Goal: Task Accomplishment & Management: Manage account settings

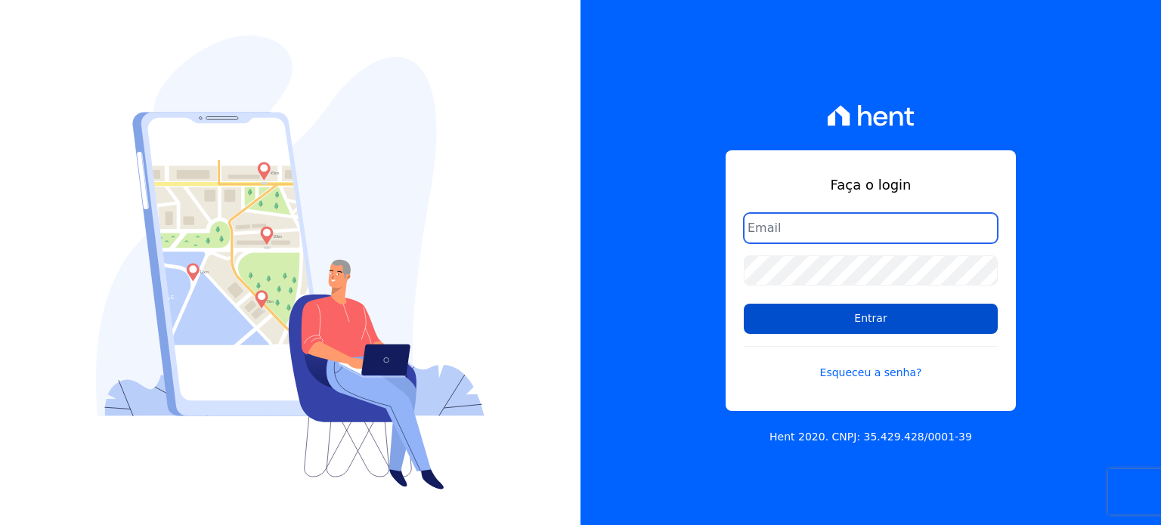
type input "[EMAIL_ADDRESS][DOMAIN_NAME]"
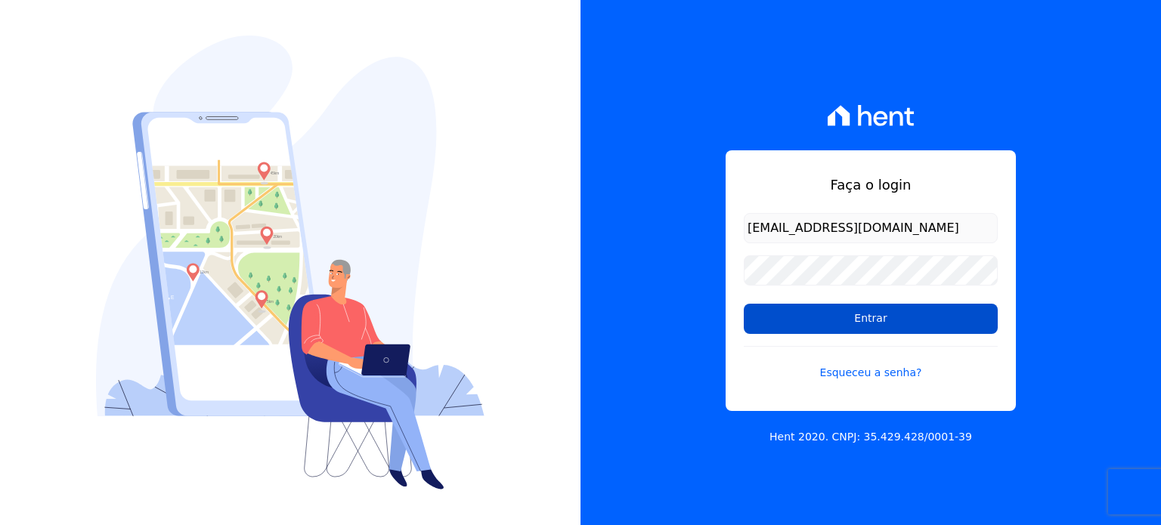
click at [945, 325] on input "Entrar" at bounding box center [870, 319] width 254 height 30
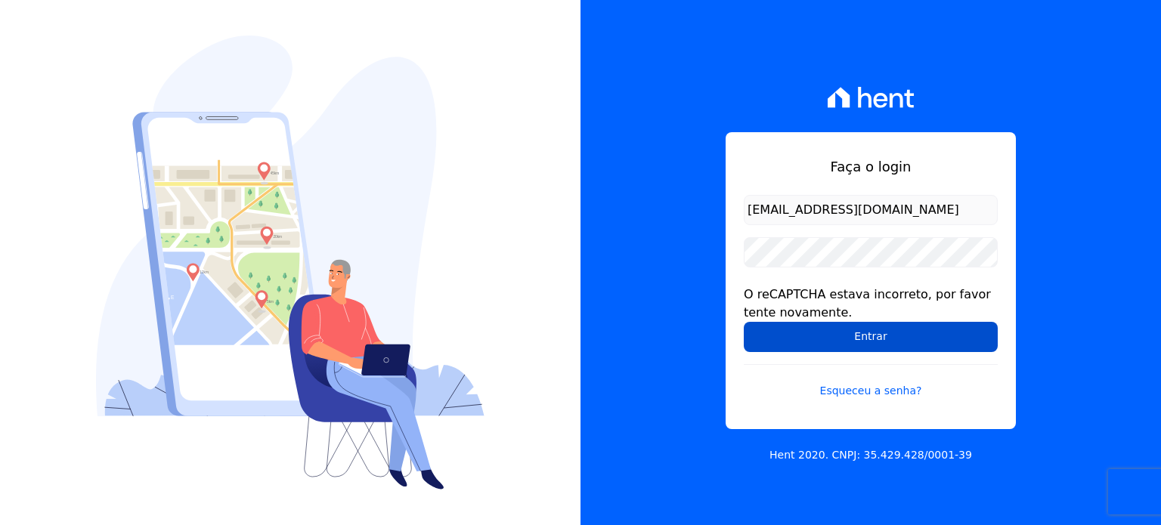
click at [878, 345] on input "Entrar" at bounding box center [870, 337] width 254 height 30
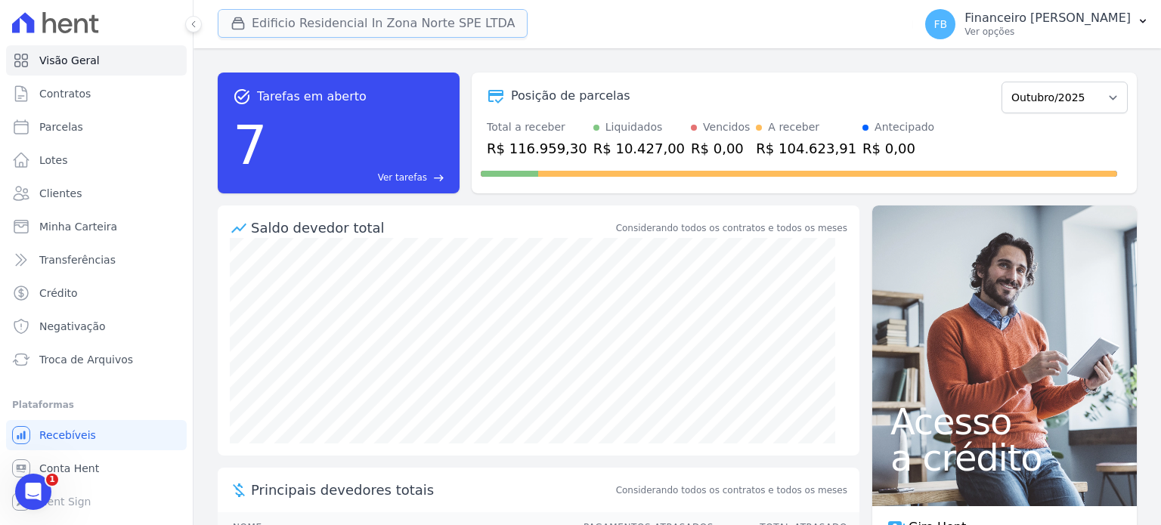
click at [468, 26] on button "Edificio Residencial In Zona Norte SPE LTDA" at bounding box center [373, 23] width 310 height 29
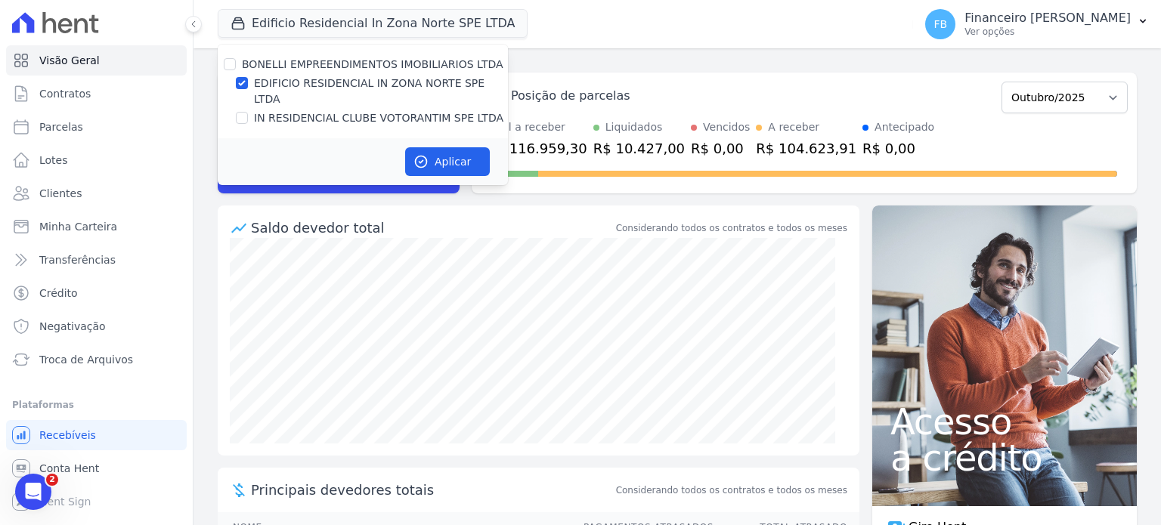
click at [422, 110] on label "IN RESIDENCIAL CLUBE VOTORANTIM SPE LTDA" at bounding box center [378, 118] width 249 height 16
click at [248, 112] on input "IN RESIDENCIAL CLUBE VOTORANTIM SPE LTDA" at bounding box center [242, 118] width 12 height 12
checkbox input "true"
click at [429, 80] on label "EDIFICIO RESIDENCIAL IN ZONA NORTE SPE LTDA" at bounding box center [381, 92] width 254 height 32
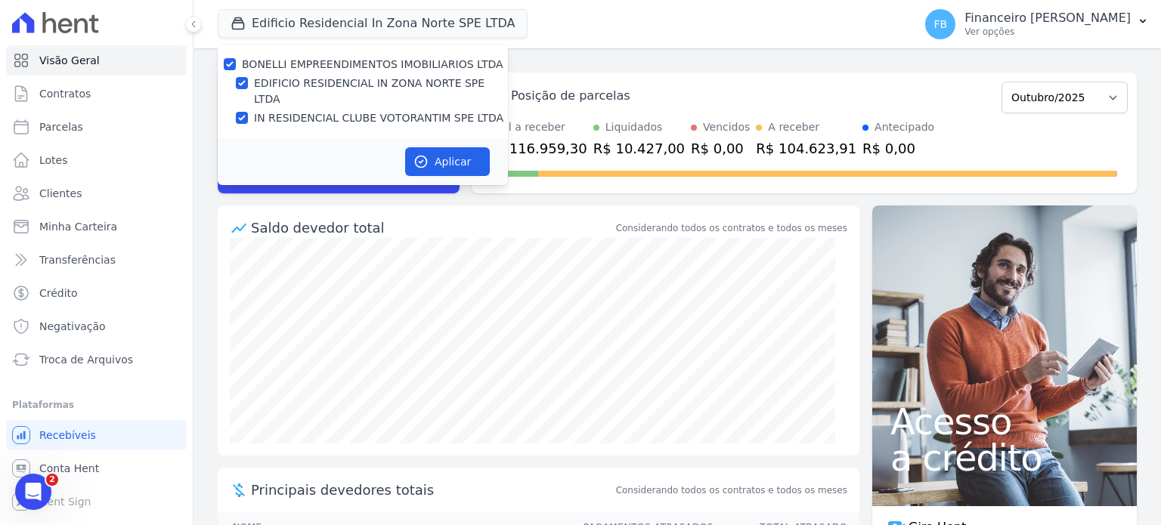
click at [248, 80] on input "EDIFICIO RESIDENCIAL IN ZONA NORTE SPE LTDA" at bounding box center [242, 83] width 12 height 12
checkbox input "false"
click at [452, 147] on button "Aplicar" at bounding box center [447, 161] width 85 height 29
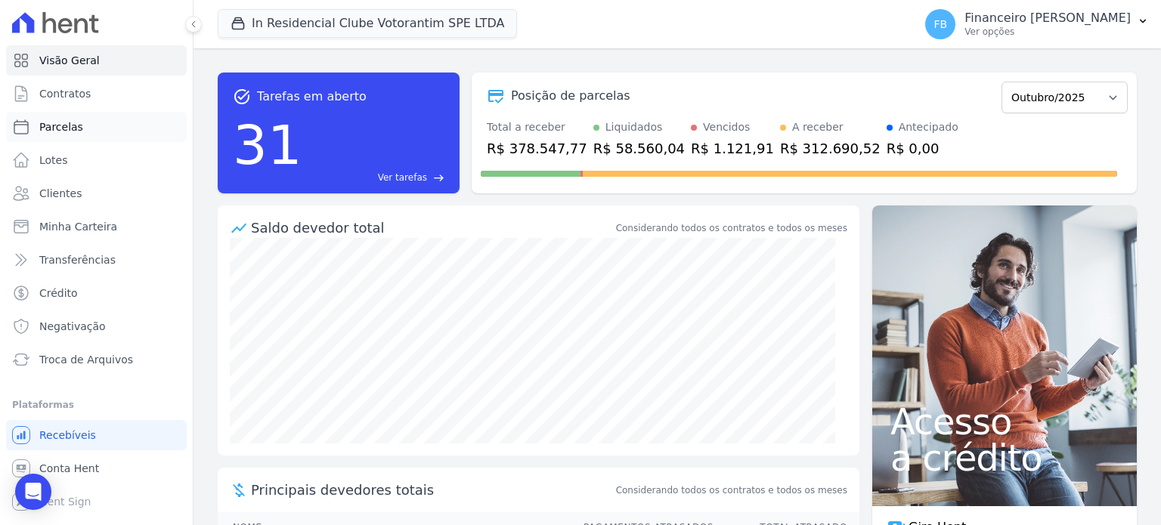
click at [113, 128] on link "Parcelas" at bounding box center [96, 127] width 181 height 30
select select
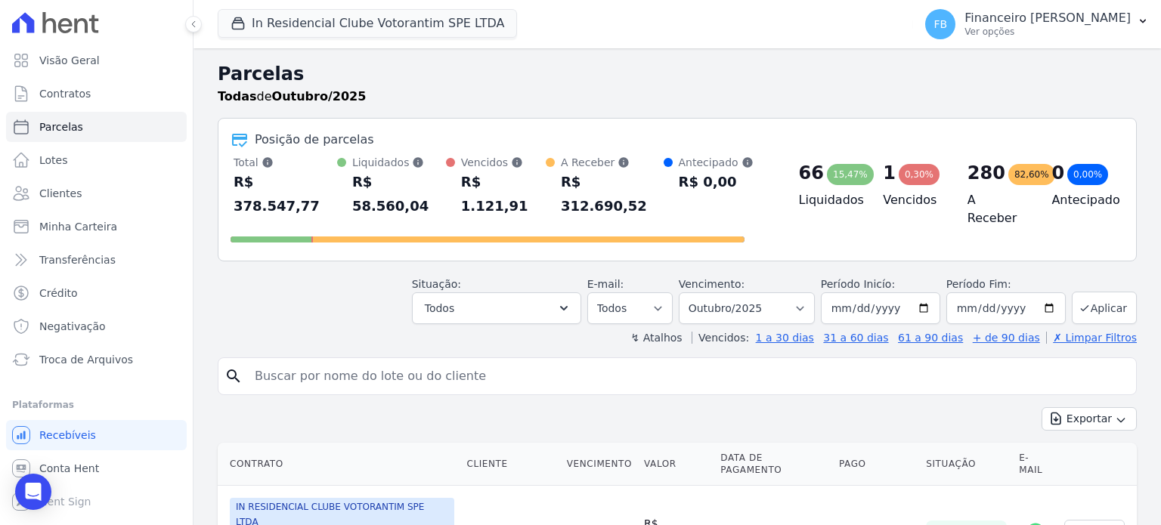
click at [402, 361] on input "search" at bounding box center [688, 376] width 884 height 30
type input "luana"
select select
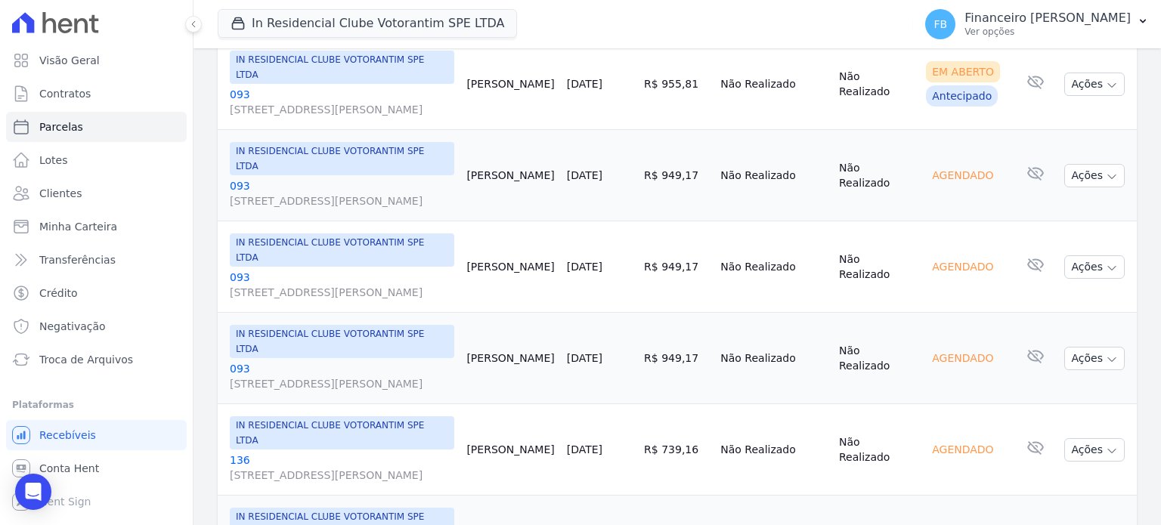
scroll to position [453, 0]
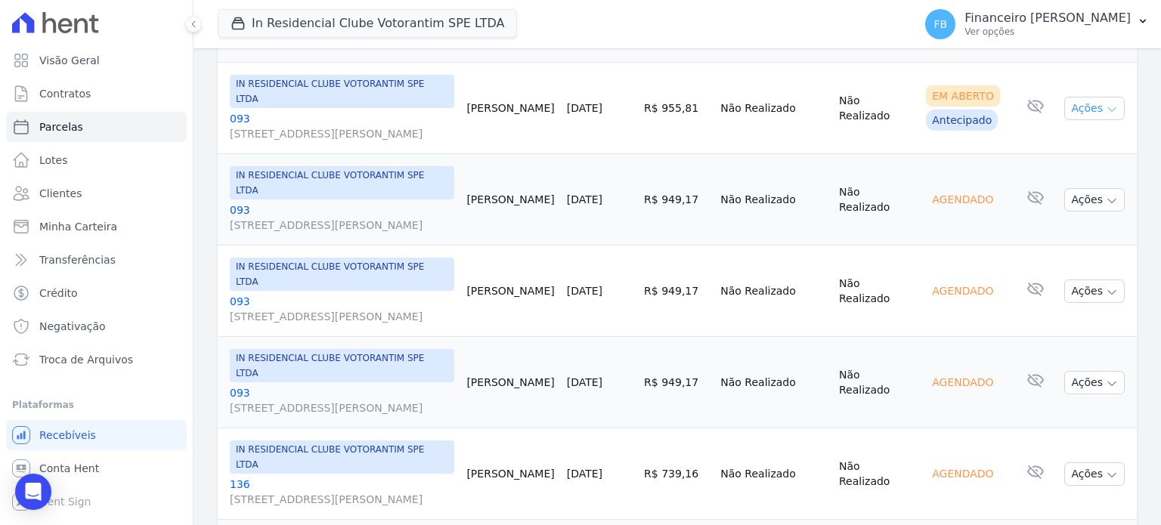
click at [1105, 107] on icon "button" at bounding box center [1111, 110] width 12 height 12
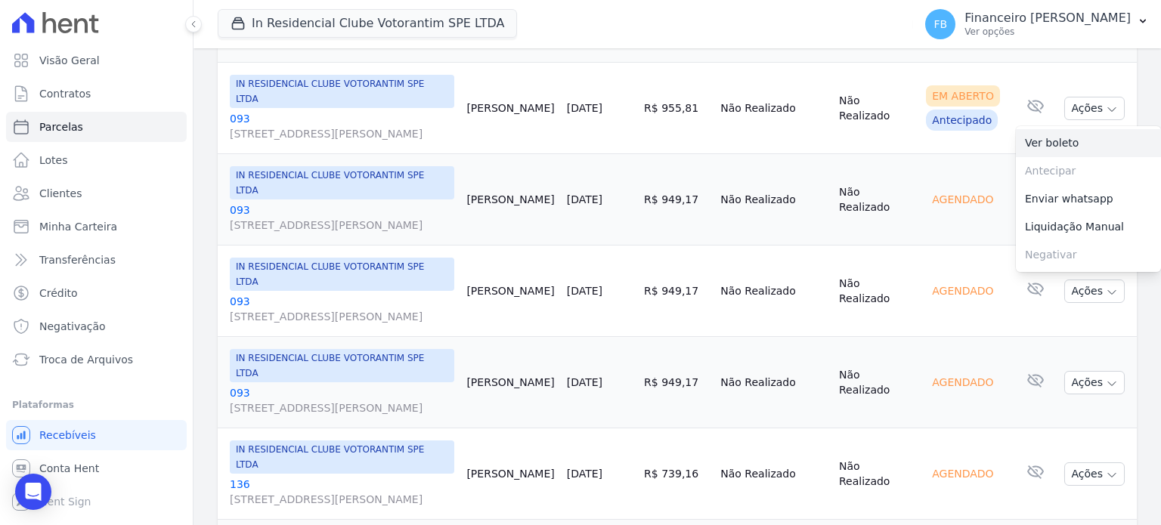
click at [1077, 143] on link "Ver boleto" at bounding box center [1087, 143] width 145 height 28
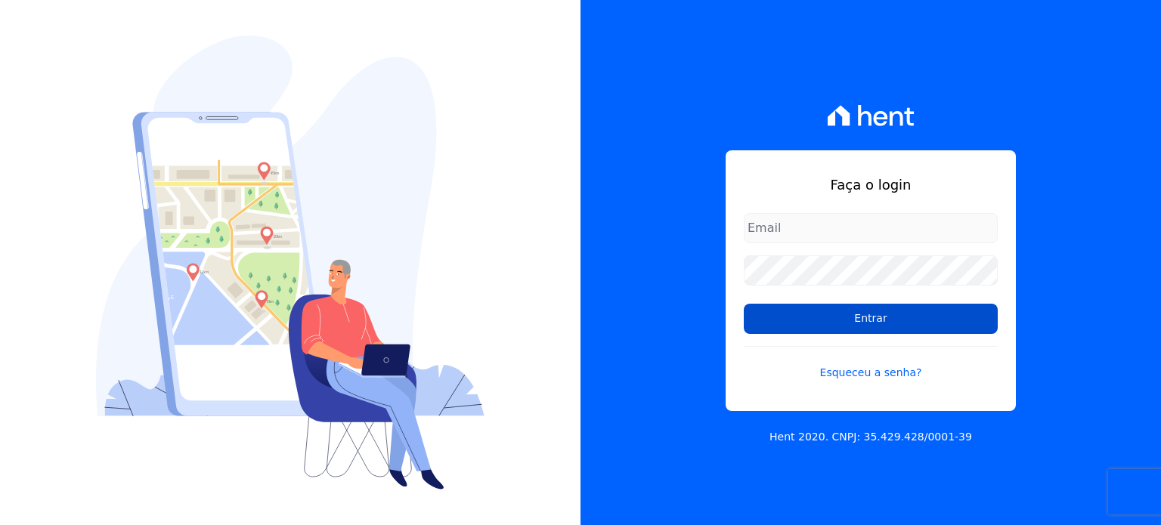
type input "[EMAIL_ADDRESS][DOMAIN_NAME]"
click at [898, 317] on input "Entrar" at bounding box center [870, 319] width 254 height 30
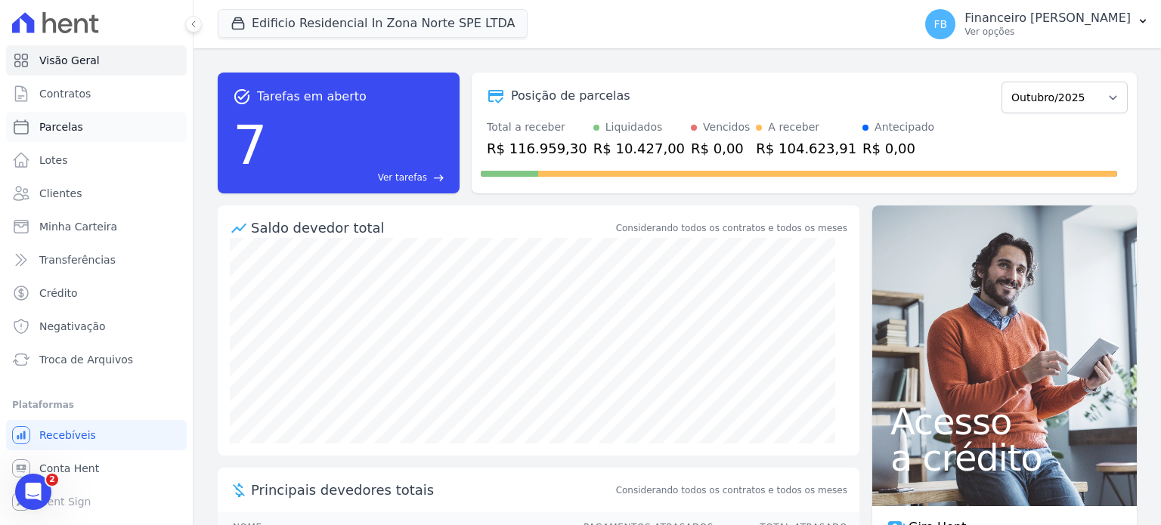
click at [85, 128] on link "Parcelas" at bounding box center [96, 127] width 181 height 30
select select
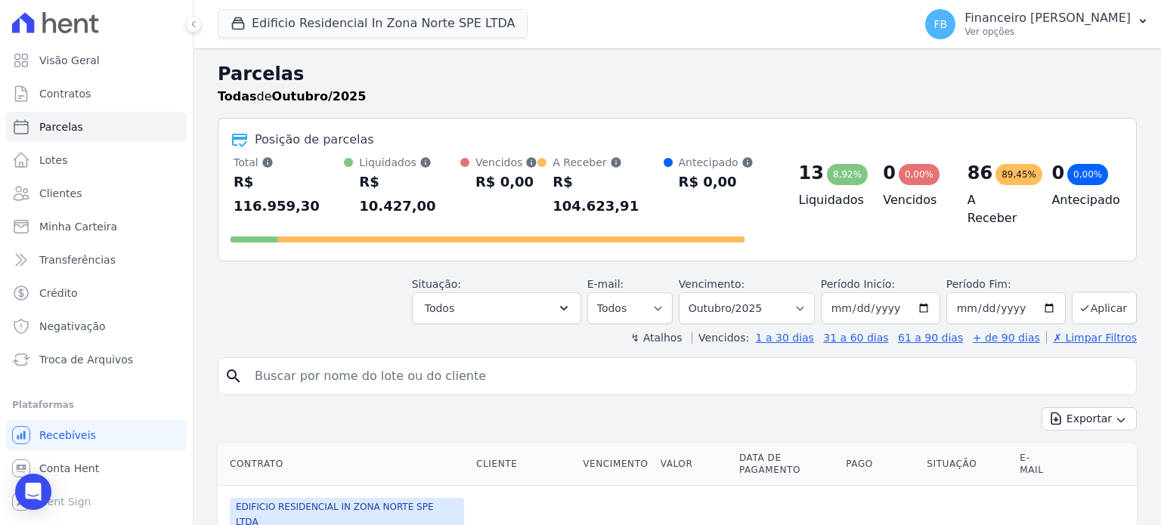
click at [329, 361] on input "search" at bounding box center [688, 376] width 884 height 30
type input "giovanna"
select select
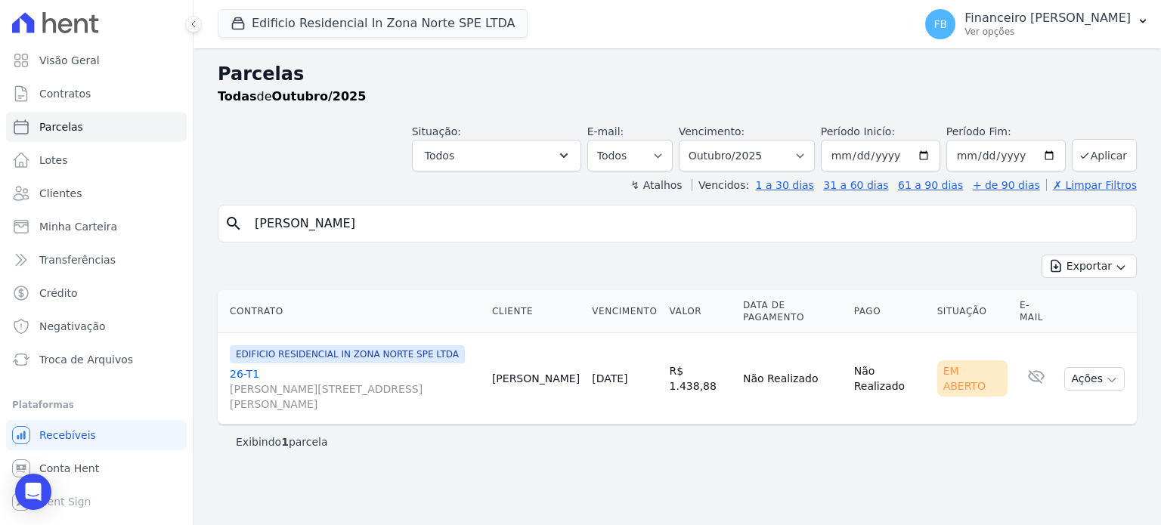
click at [246, 366] on link "26-T1 Rua Milton Monzoni Wagner, 154, Parque Campolim" at bounding box center [355, 388] width 250 height 45
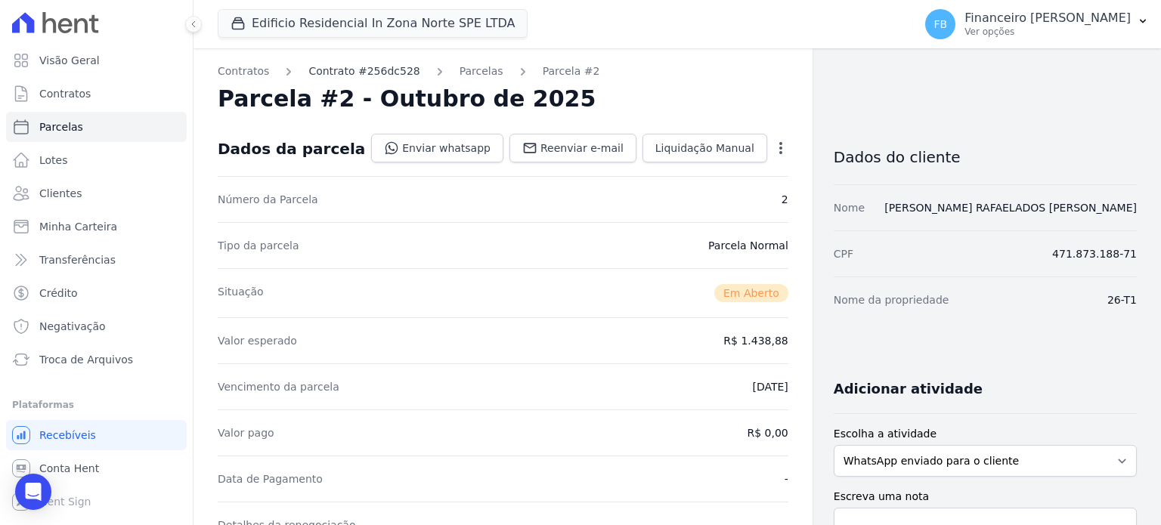
click at [379, 66] on link "Contrato #256dc528" at bounding box center [363, 71] width 111 height 16
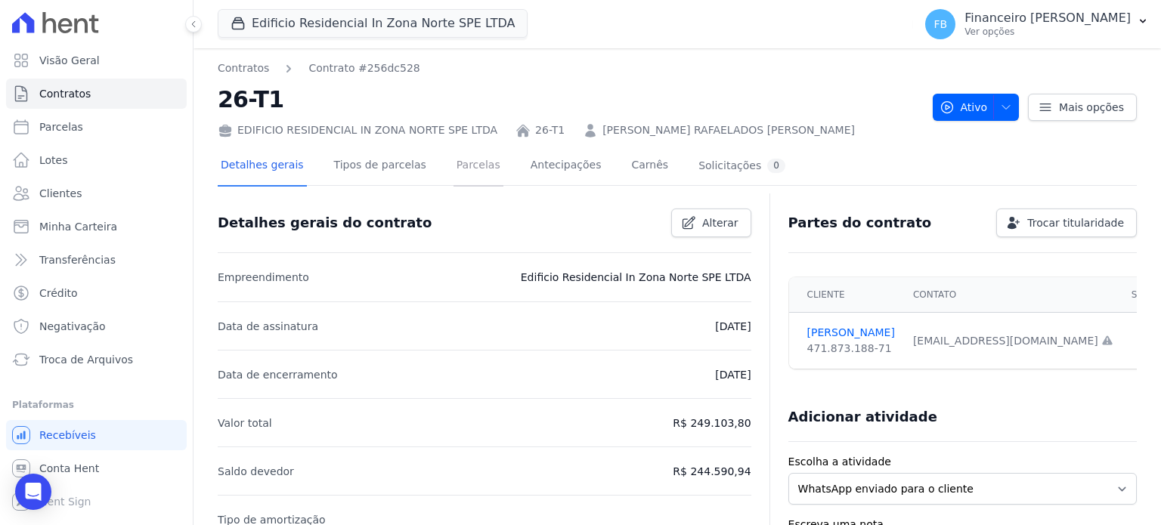
click at [453, 172] on link "Parcelas" at bounding box center [478, 167] width 50 height 40
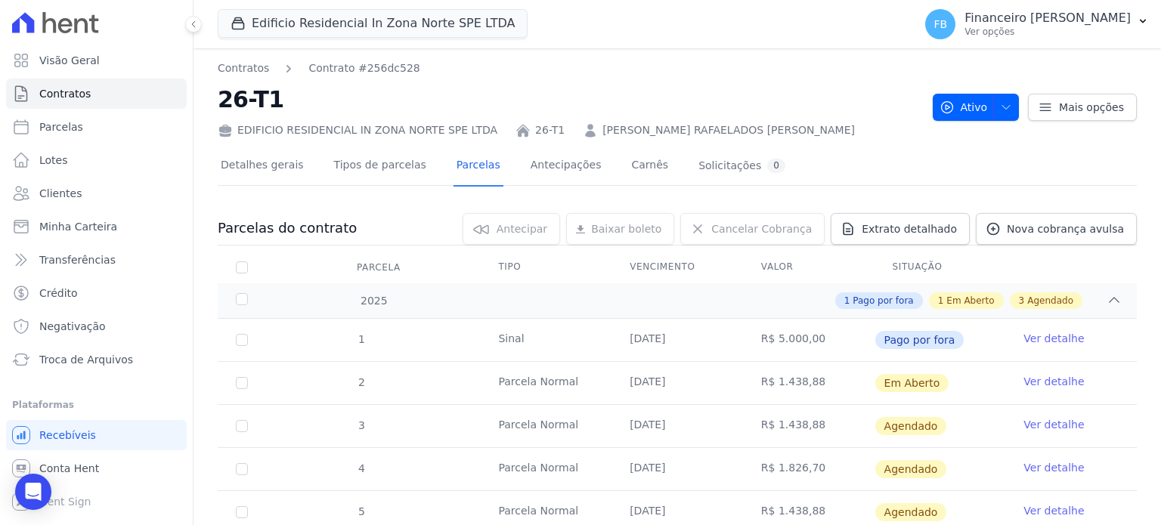
click at [1028, 383] on link "Ver detalhe" at bounding box center [1053, 381] width 60 height 15
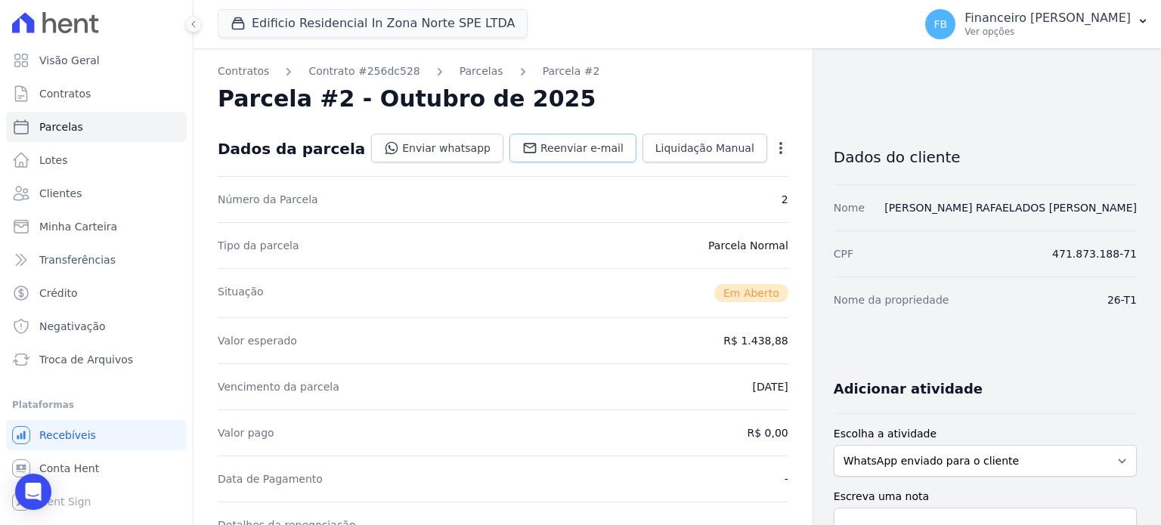
click at [589, 144] on span "Reenviar e-mail" at bounding box center [581, 148] width 83 height 15
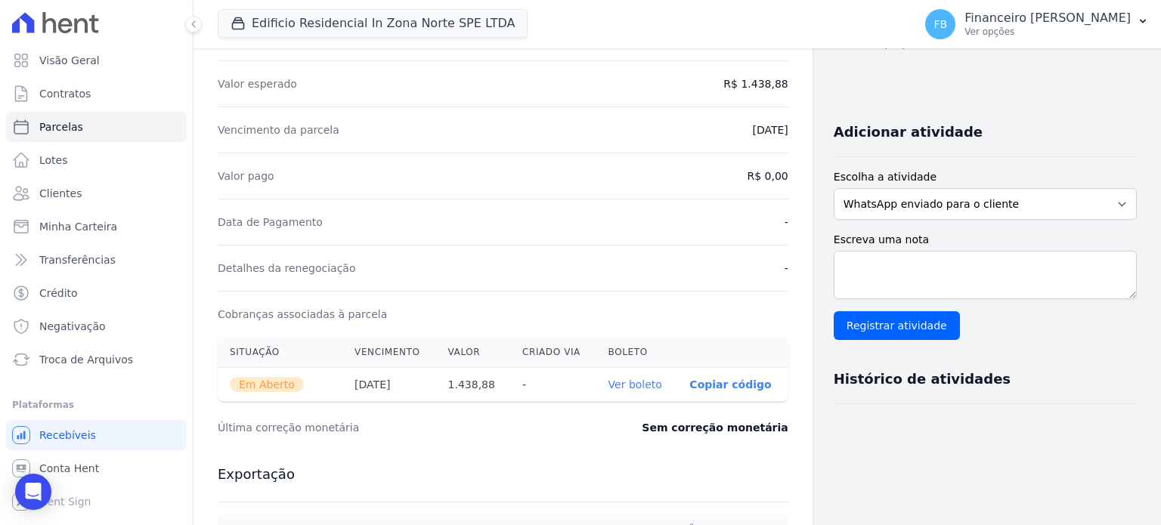
scroll to position [302, 0]
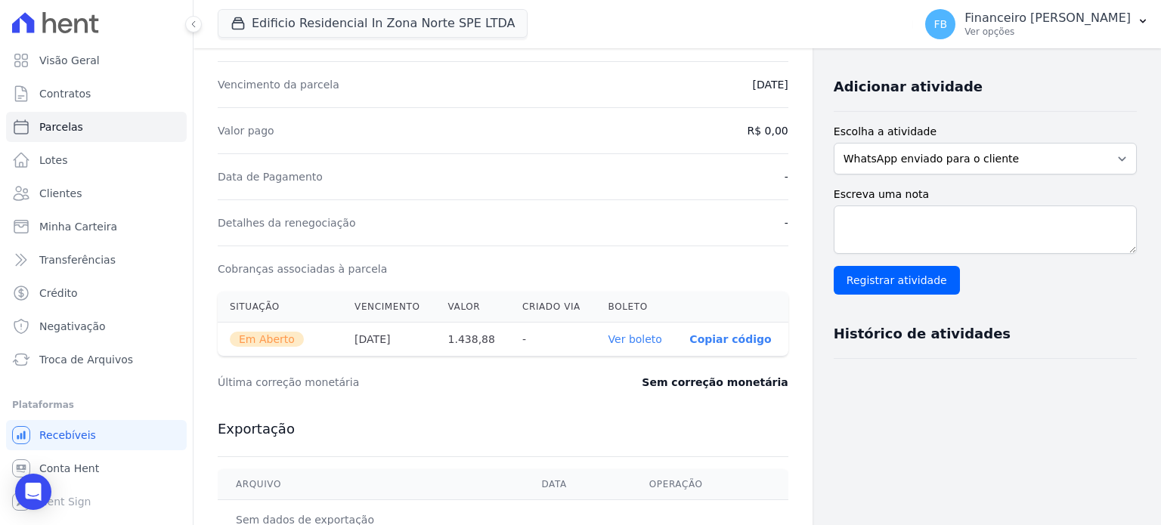
click at [629, 335] on link "Ver boleto" at bounding box center [635, 339] width 54 height 12
